Goal: Information Seeking & Learning: Find specific fact

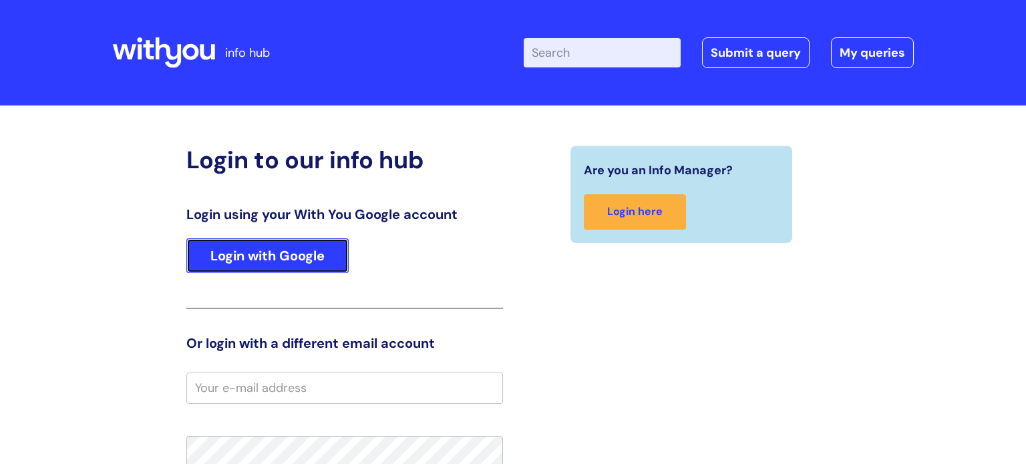
click at [244, 257] on link "Login with Google" at bounding box center [267, 255] width 162 height 35
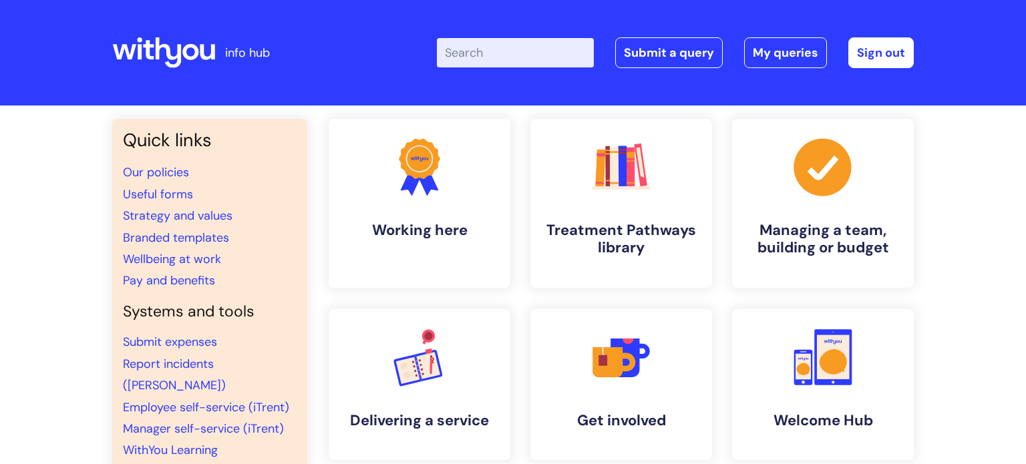
click at [521, 55] on input "Enter your search term here..." at bounding box center [515, 52] width 157 height 29
type input "pay scale"
click button "Search" at bounding box center [0, 0] width 0 height 0
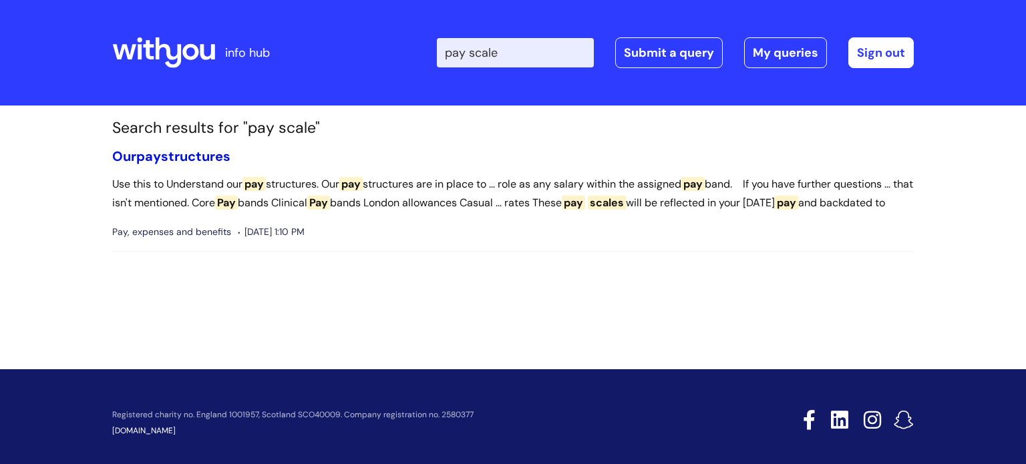
click at [170, 157] on link "Our pay structures" at bounding box center [171, 156] width 118 height 17
